Goal: Information Seeking & Learning: Learn about a topic

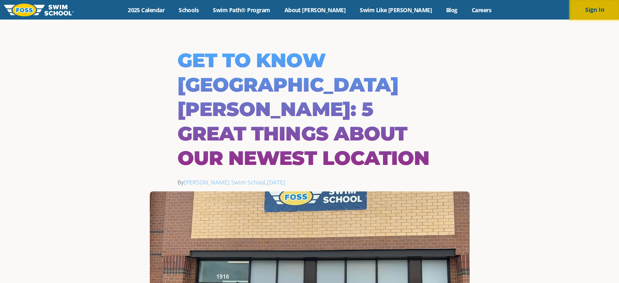
click at [598, 5] on button "Sign In" at bounding box center [594, 10] width 49 height 20
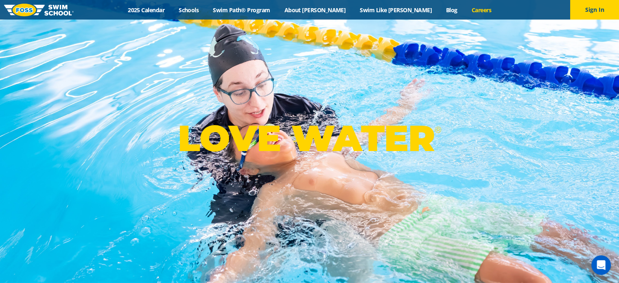
click at [464, 7] on link "Careers" at bounding box center [481, 10] width 34 height 8
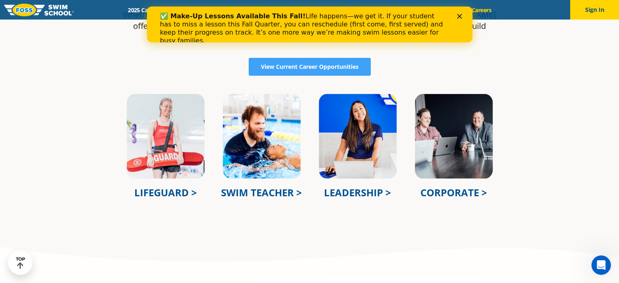
scroll to position [285, 0]
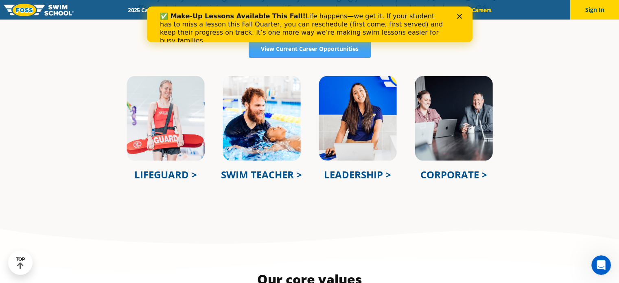
click at [456, 14] on div "✅ Make-Up Lessons Available This Fall! Life happens—we get it. If your student …" at bounding box center [310, 28] width 300 height 37
click at [459, 17] on polygon "Close" at bounding box center [459, 16] width 5 height 5
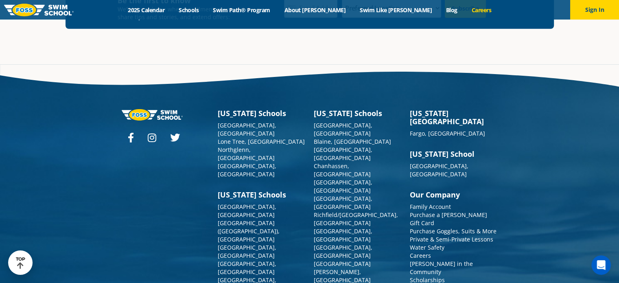
scroll to position [2651, 0]
